Goal: Task Accomplishment & Management: Use online tool/utility

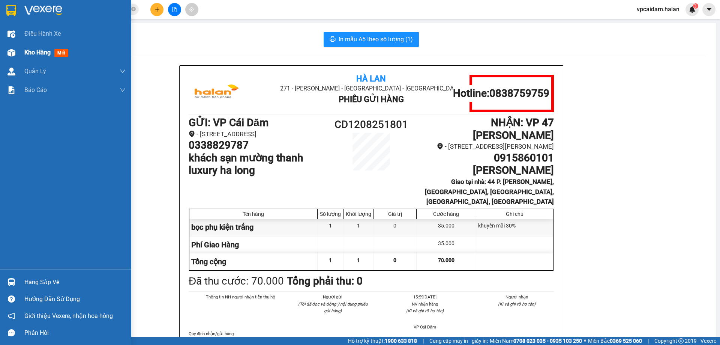
click at [47, 52] on span "Kho hàng" at bounding box center [37, 52] width 26 height 7
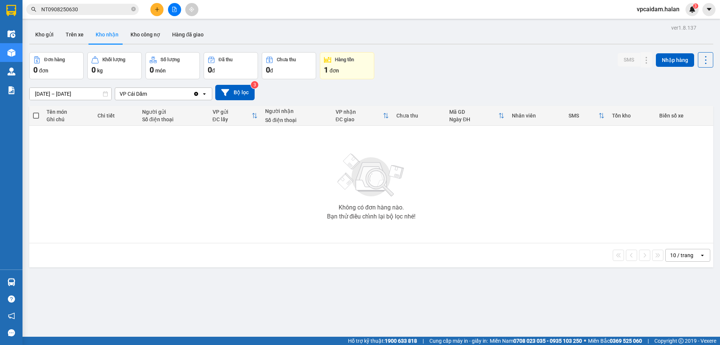
click at [106, 33] on button "Kho nhận" at bounding box center [107, 35] width 35 height 18
click at [142, 36] on button "Kho công nợ" at bounding box center [146, 35] width 42 height 18
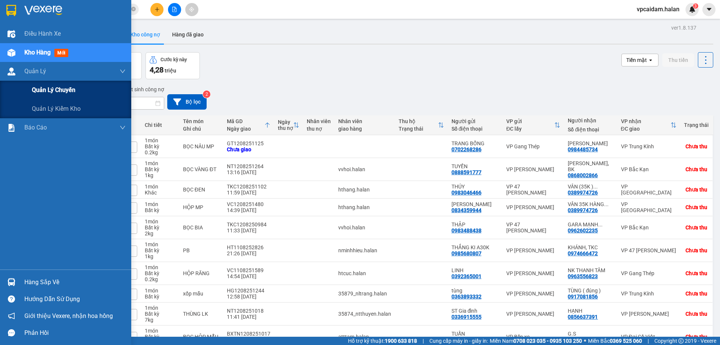
click at [65, 92] on span "Quản lý chuyến" at bounding box center [54, 89] width 44 height 9
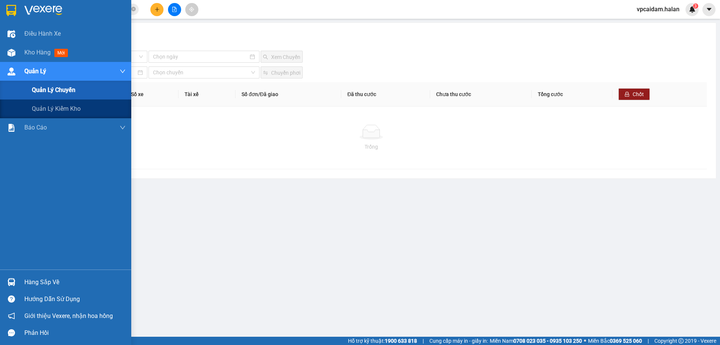
click at [41, 70] on span "Quản Lý" at bounding box center [35, 70] width 22 height 9
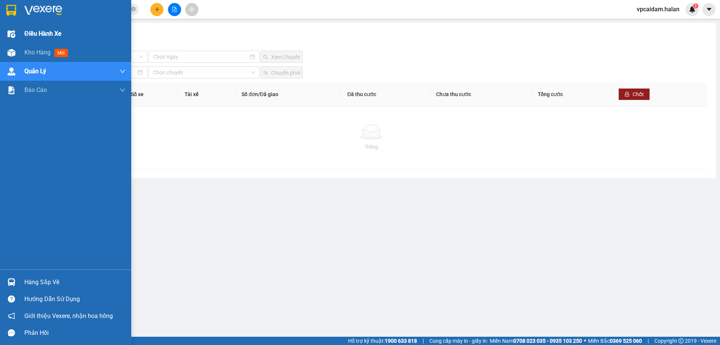
click at [41, 39] on div "Điều hành xe" at bounding box center [74, 33] width 101 height 19
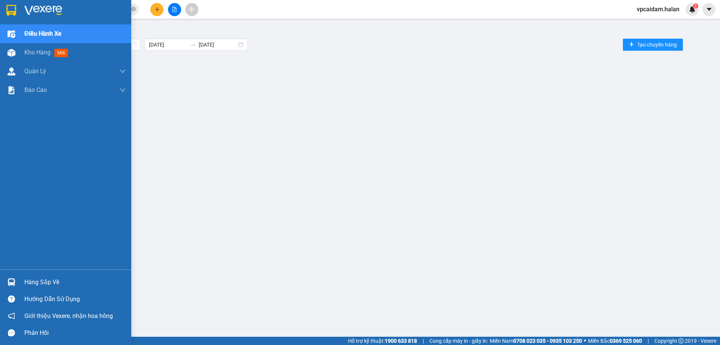
click at [40, 56] on button "Bộ lọc" at bounding box center [45, 62] width 35 height 12
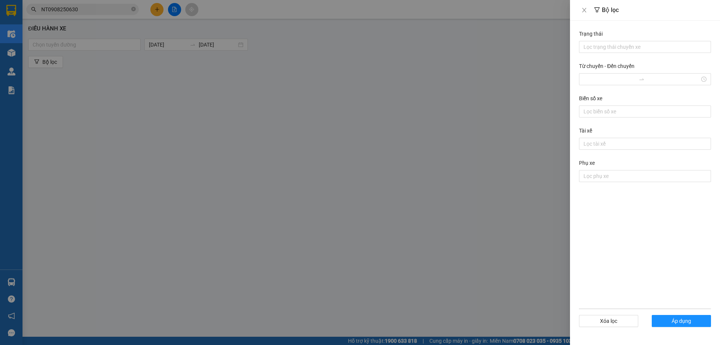
click at [13, 36] on div at bounding box center [360, 172] width 720 height 345
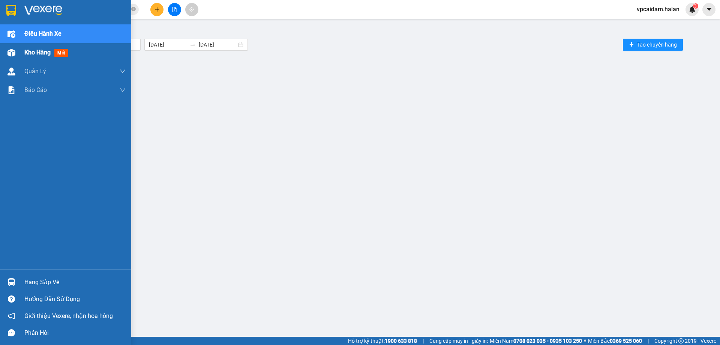
click at [32, 53] on span "Kho hàng" at bounding box center [37, 52] width 26 height 7
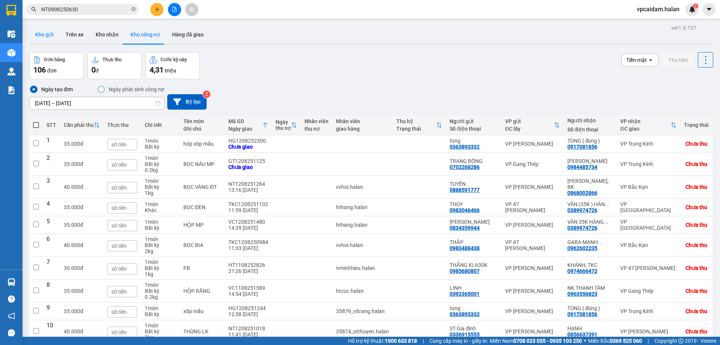
click at [41, 36] on button "Kho gửi" at bounding box center [44, 35] width 30 height 18
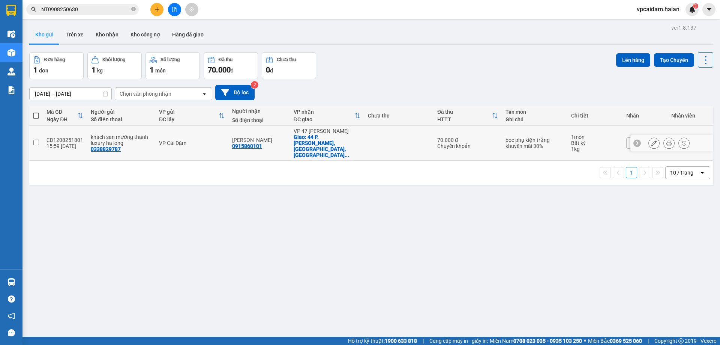
click at [39, 140] on input "checkbox" at bounding box center [36, 143] width 6 height 6
checkbox input "true"
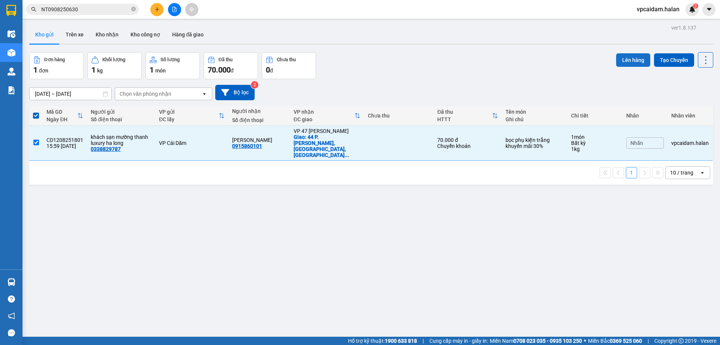
click at [629, 60] on button "Lên hàng" at bounding box center [634, 60] width 34 height 14
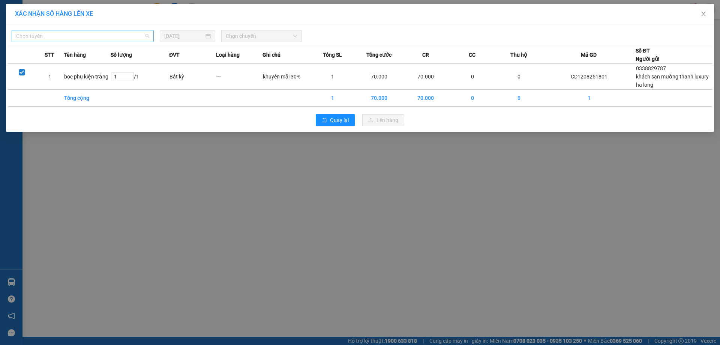
drag, startPoint x: 117, startPoint y: 38, endPoint x: 128, endPoint y: 52, distance: 17.4
click at [117, 37] on span "Chọn tuyến" at bounding box center [82, 35] width 133 height 11
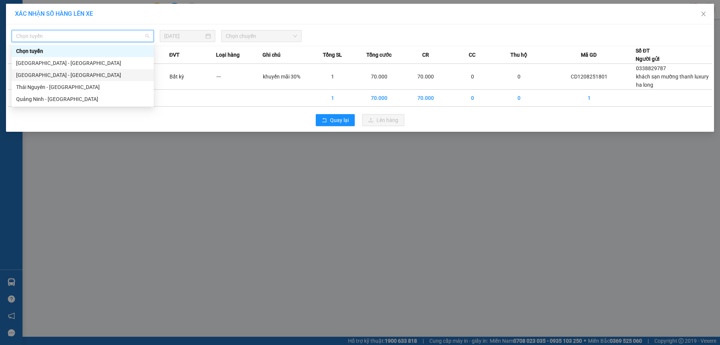
click at [48, 78] on div "[GEOGRAPHIC_DATA] - [GEOGRAPHIC_DATA]" at bounding box center [82, 75] width 133 height 8
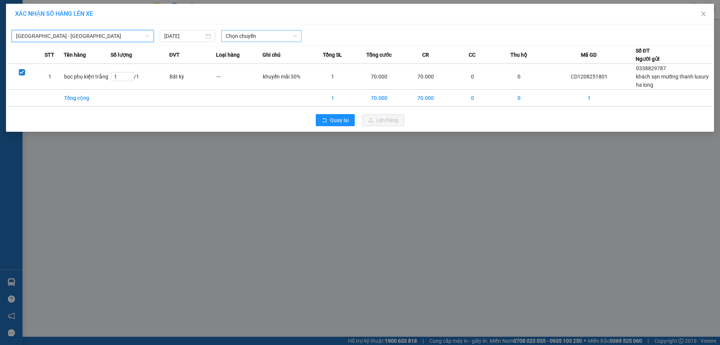
click at [265, 36] on span "Chọn chuyến" at bounding box center [261, 35] width 71 height 11
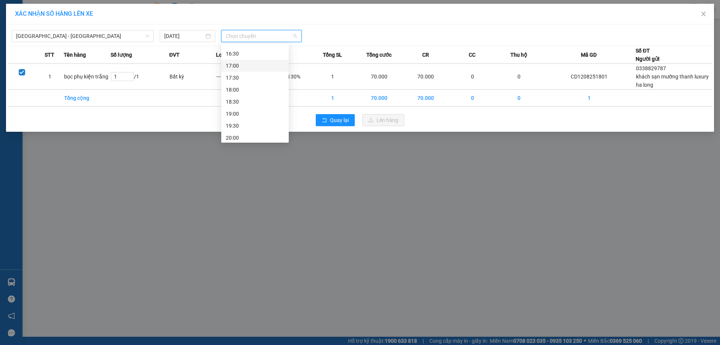
scroll to position [299, 0]
drag, startPoint x: 245, startPoint y: 75, endPoint x: 267, endPoint y: 77, distance: 22.6
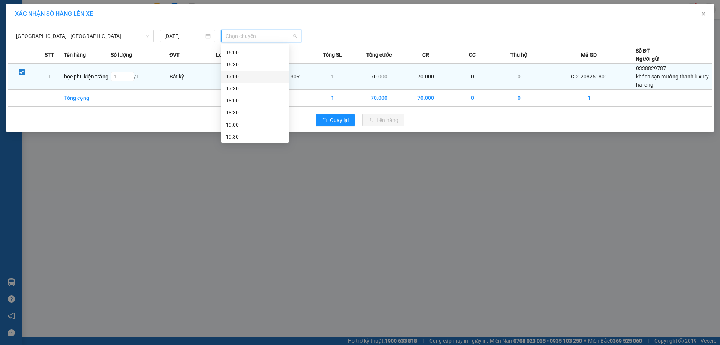
click at [245, 75] on div "17:00" at bounding box center [255, 76] width 59 height 8
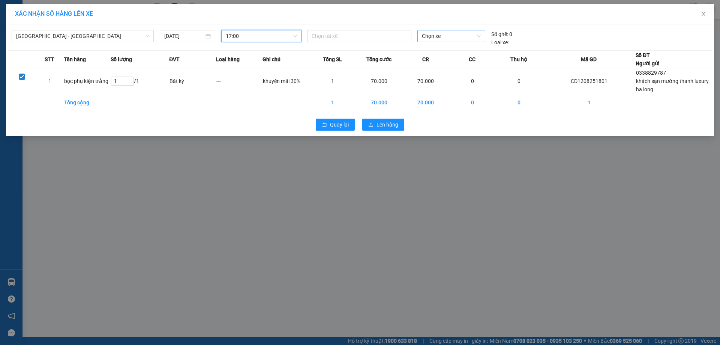
click at [438, 35] on span "Chọn xe" at bounding box center [451, 35] width 59 height 11
type input "1667"
click at [455, 49] on div "20H-016.67" at bounding box center [451, 51] width 59 height 8
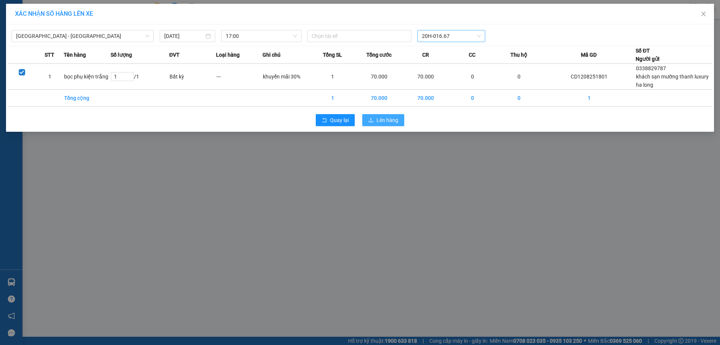
click at [391, 121] on span "Lên hàng" at bounding box center [388, 120] width 22 height 8
